Goal: Information Seeking & Learning: Learn about a topic

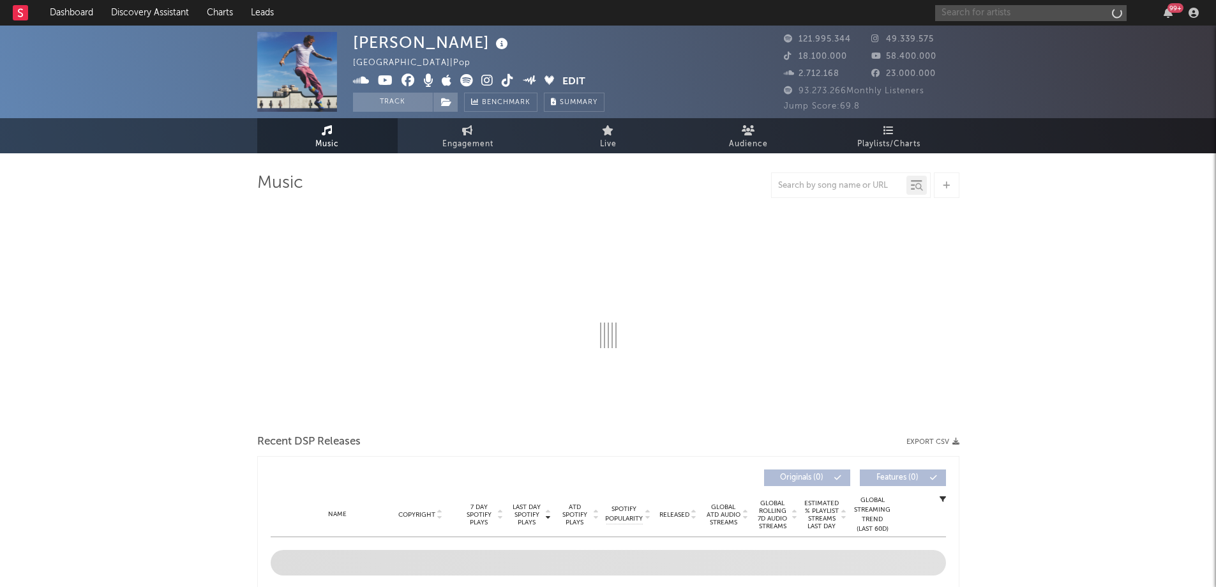
click at [976, 8] on input "text" at bounding box center [1031, 13] width 192 height 16
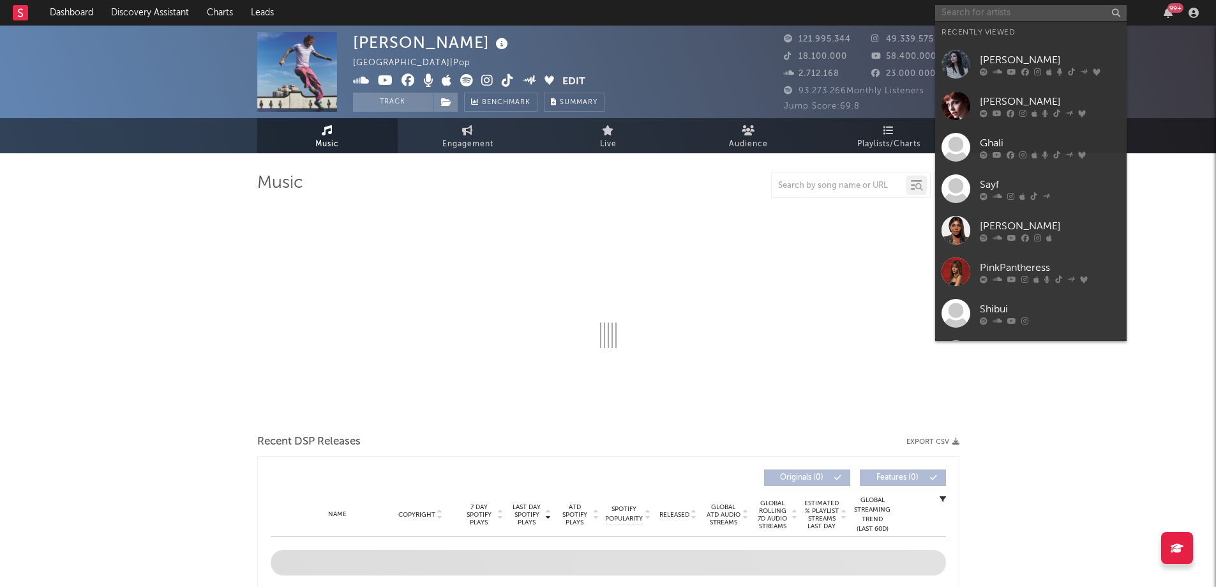
select select "6m"
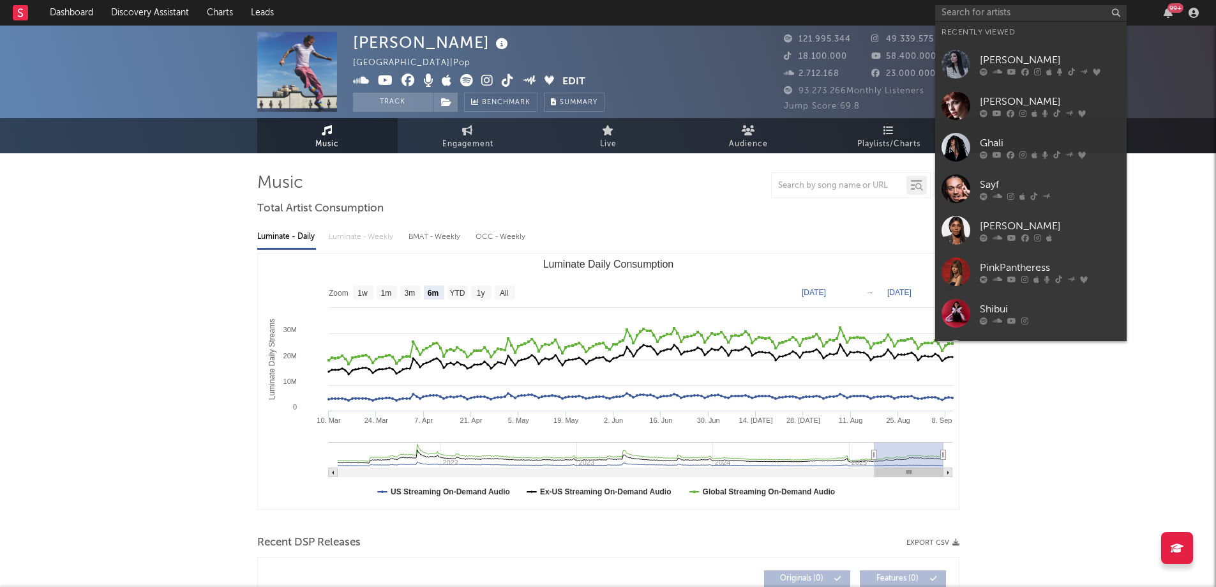
drag, startPoint x: 1001, startPoint y: 99, endPoint x: 891, endPoint y: 109, distance: 110.2
click at [1001, 98] on div "[PERSON_NAME]" at bounding box center [1050, 101] width 140 height 15
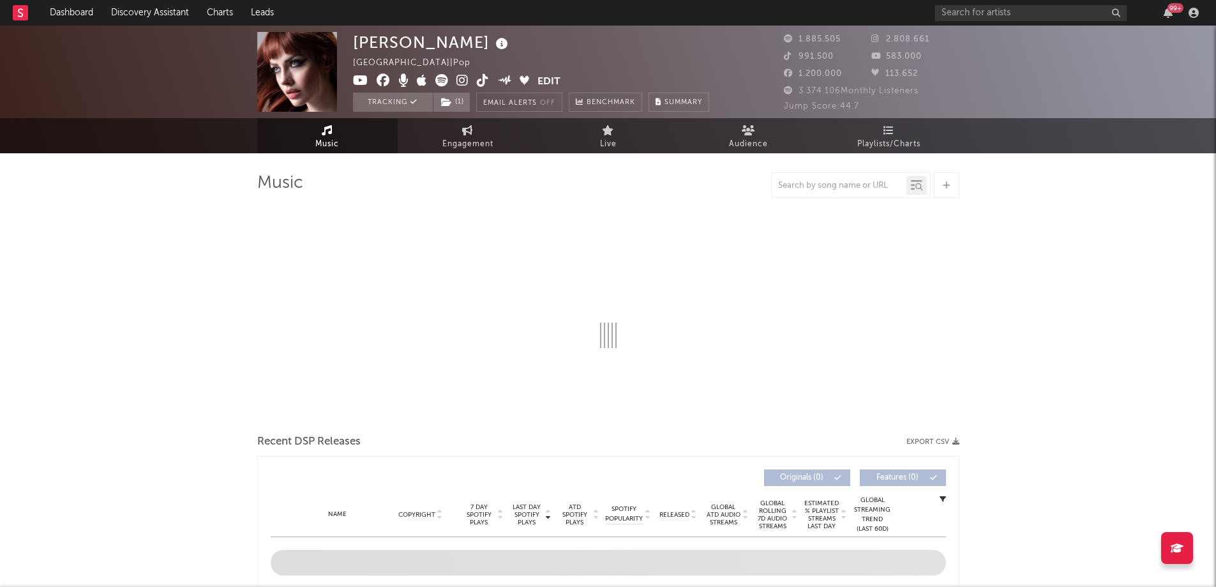
select select "6m"
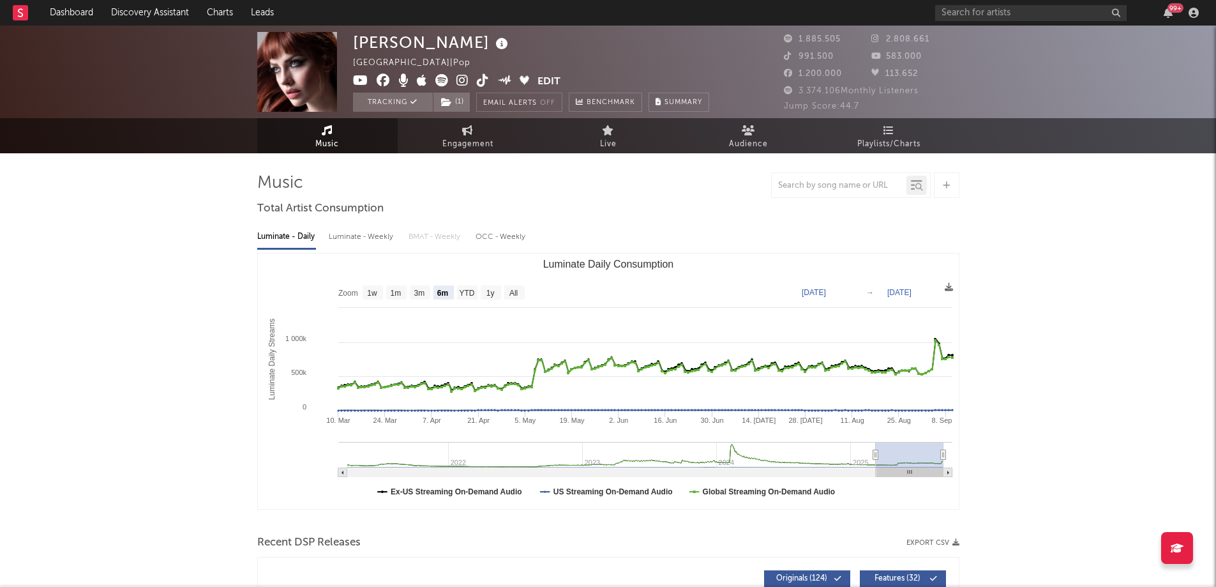
click at [324, 132] on icon at bounding box center [327, 130] width 11 height 10
